Goal: Information Seeking & Learning: Learn about a topic

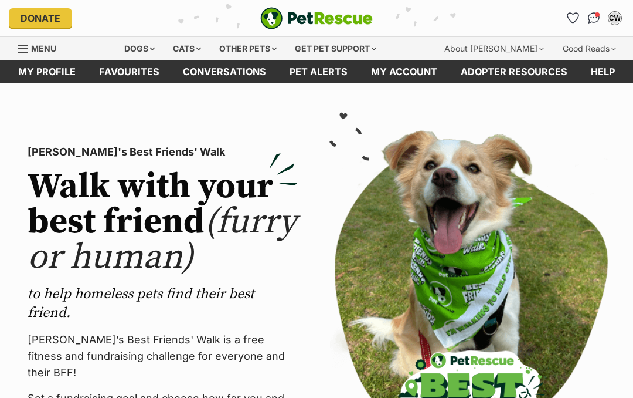
click at [598, 21] on img "Conversations" at bounding box center [594, 18] width 12 height 12
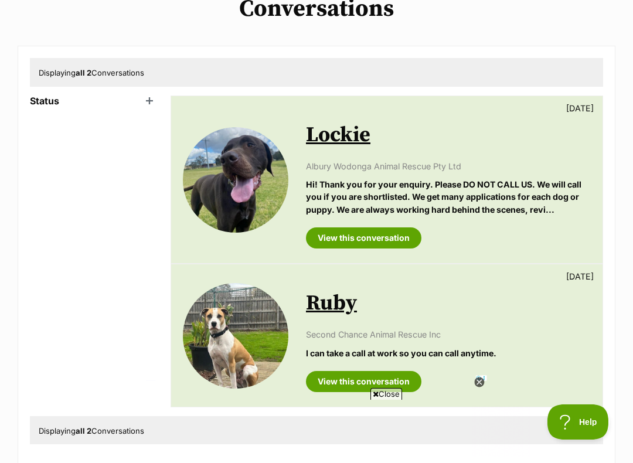
click at [344, 143] on link "Lockie" at bounding box center [338, 135] width 65 height 26
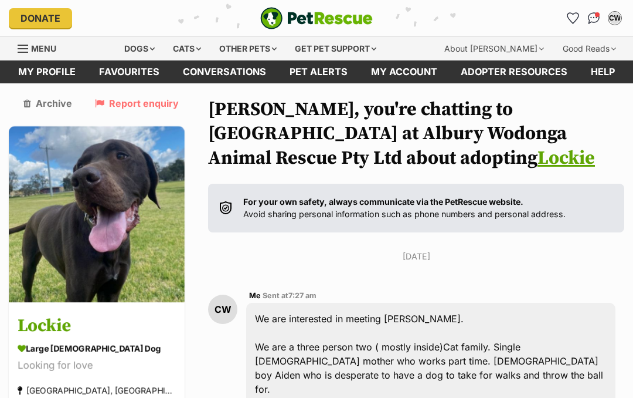
click at [90, 242] on img at bounding box center [97, 214] width 176 height 176
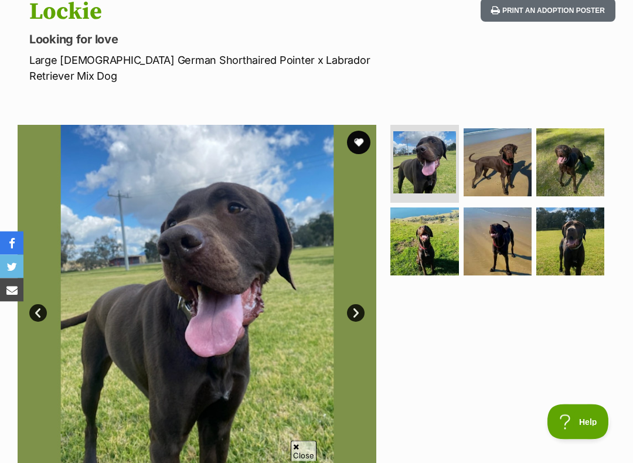
scroll to position [135, 0]
click at [351, 304] on link "Next" at bounding box center [356, 313] width 18 height 18
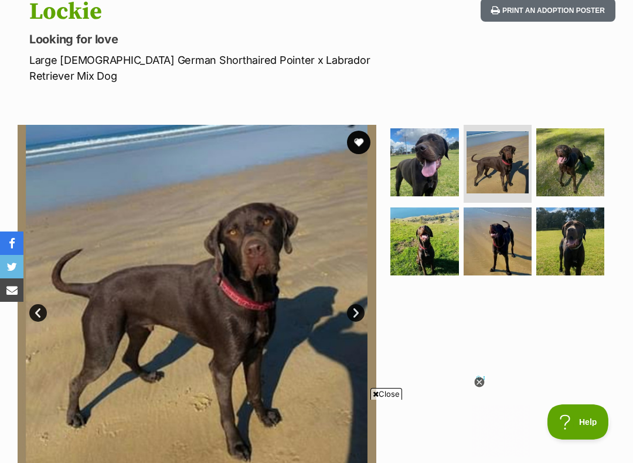
scroll to position [0, 0]
click at [357, 304] on link "Next" at bounding box center [356, 313] width 18 height 18
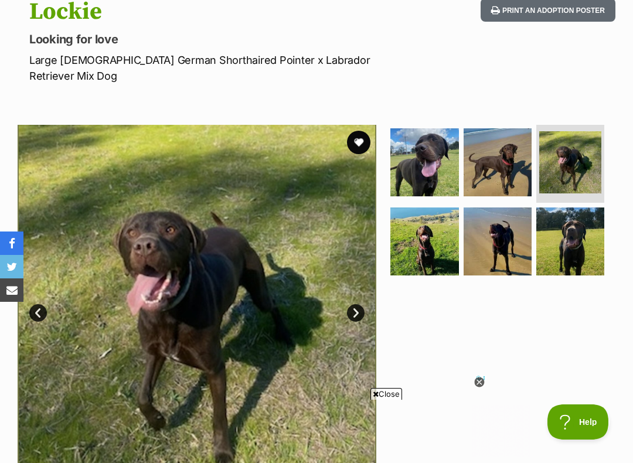
click at [359, 304] on link "Next" at bounding box center [356, 313] width 18 height 18
